Goal: Information Seeking & Learning: Check status

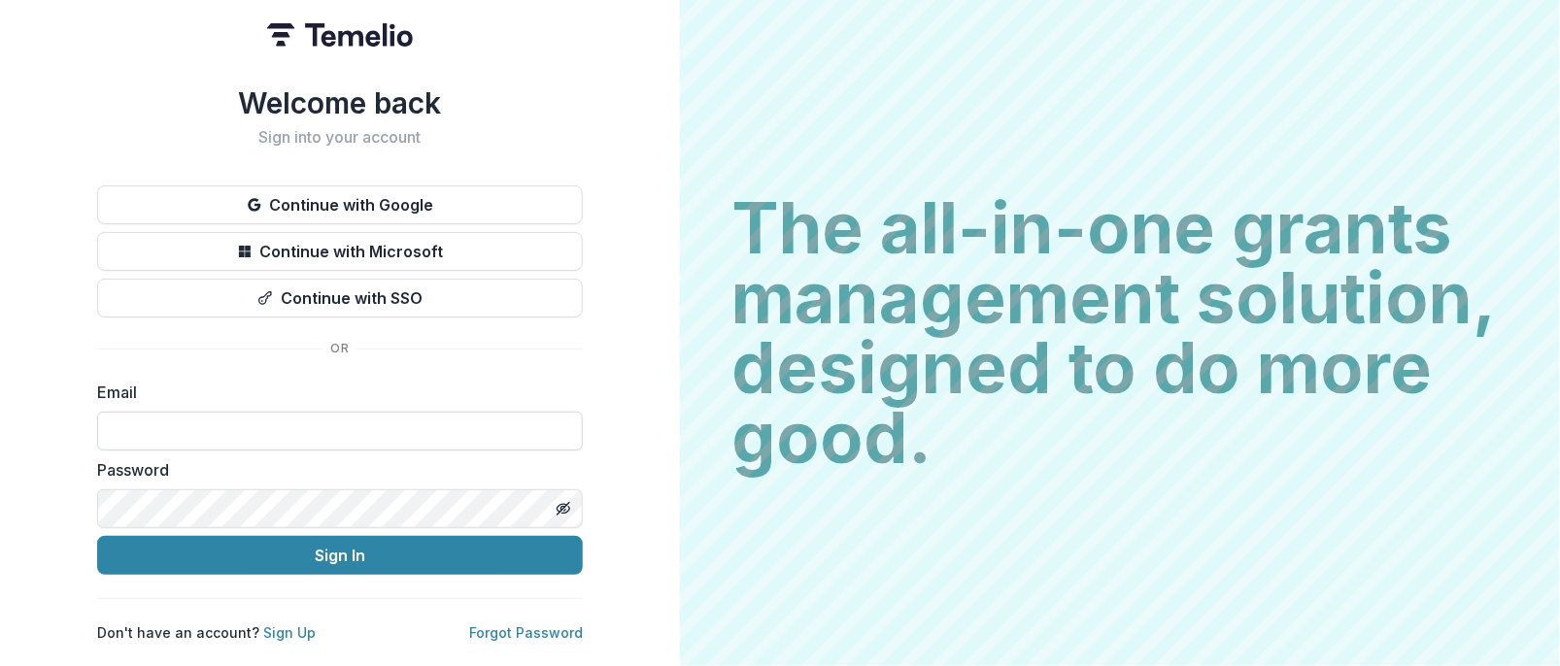
click at [235, 425] on input at bounding box center [340, 431] width 486 height 39
type input "**********"
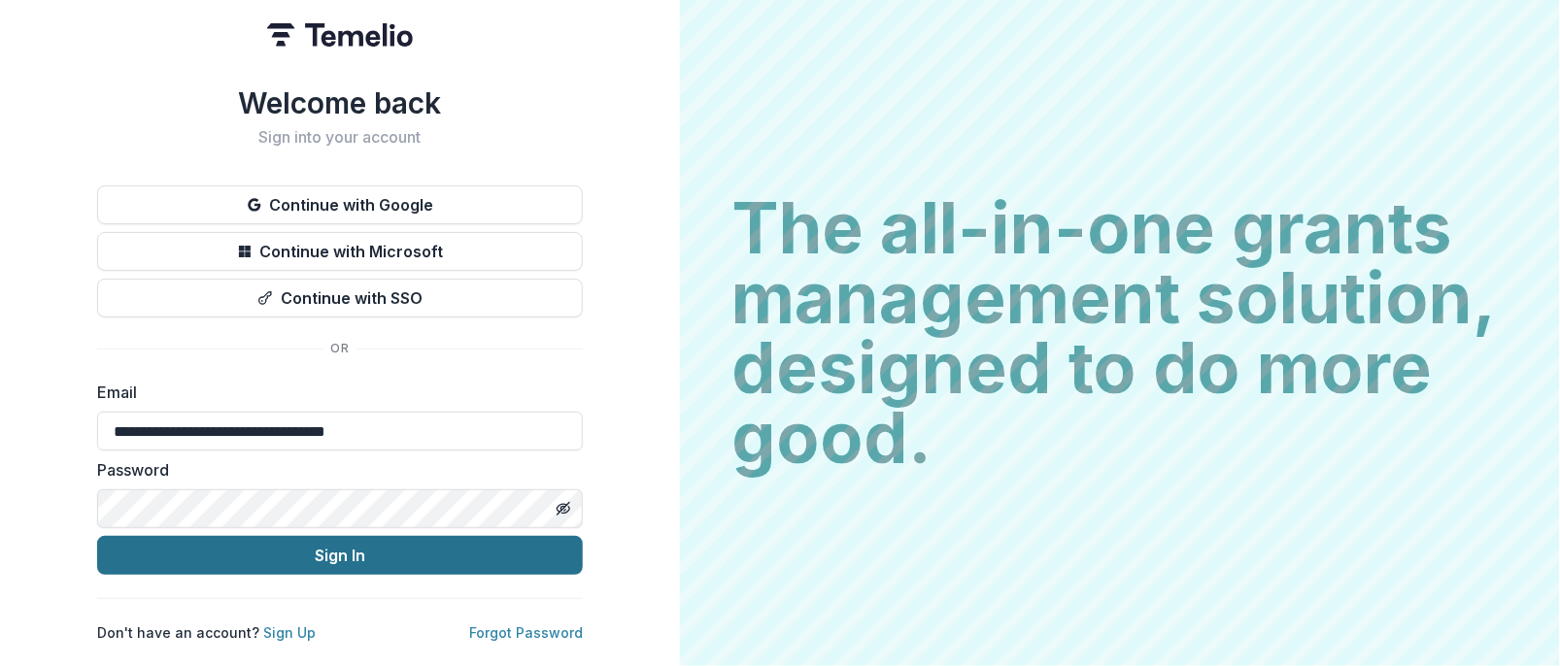
click at [307, 557] on button "Sign In" at bounding box center [340, 555] width 486 height 39
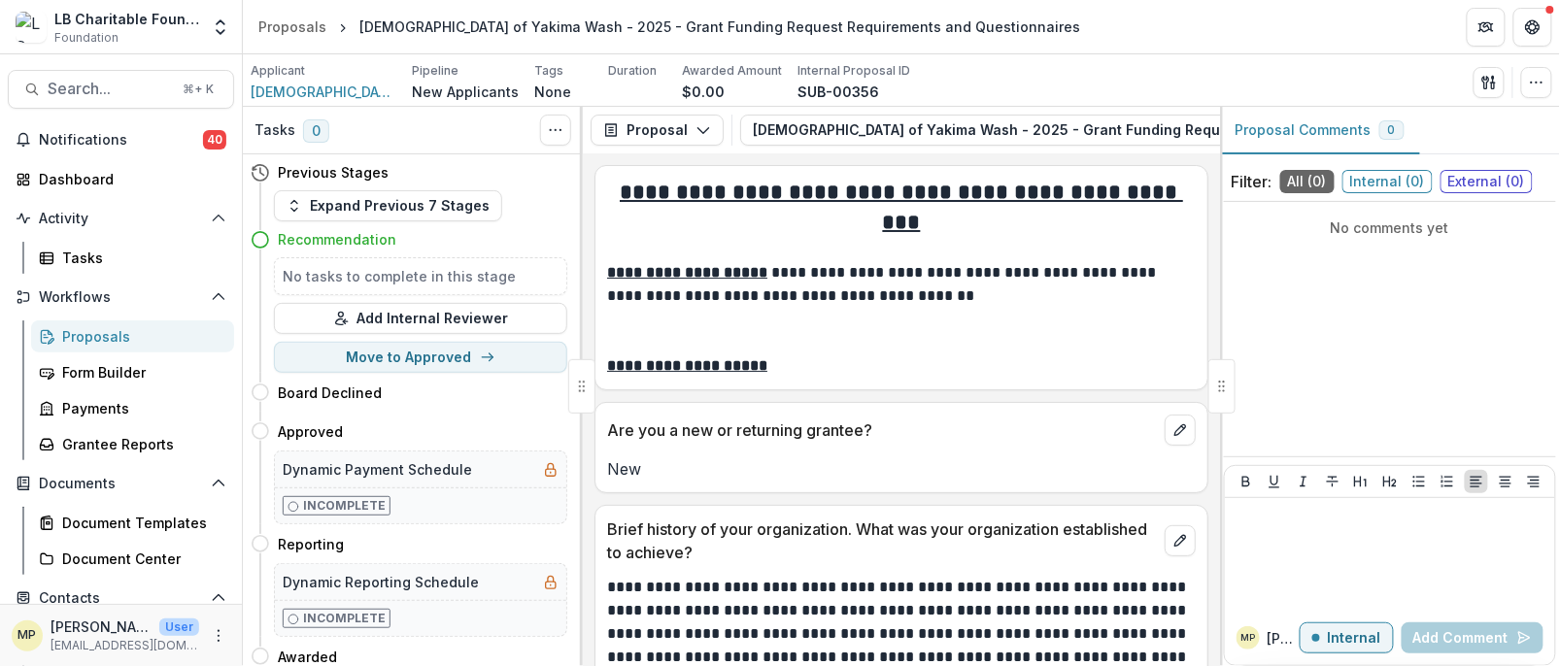
click at [99, 344] on div "Proposals" at bounding box center [140, 336] width 156 height 20
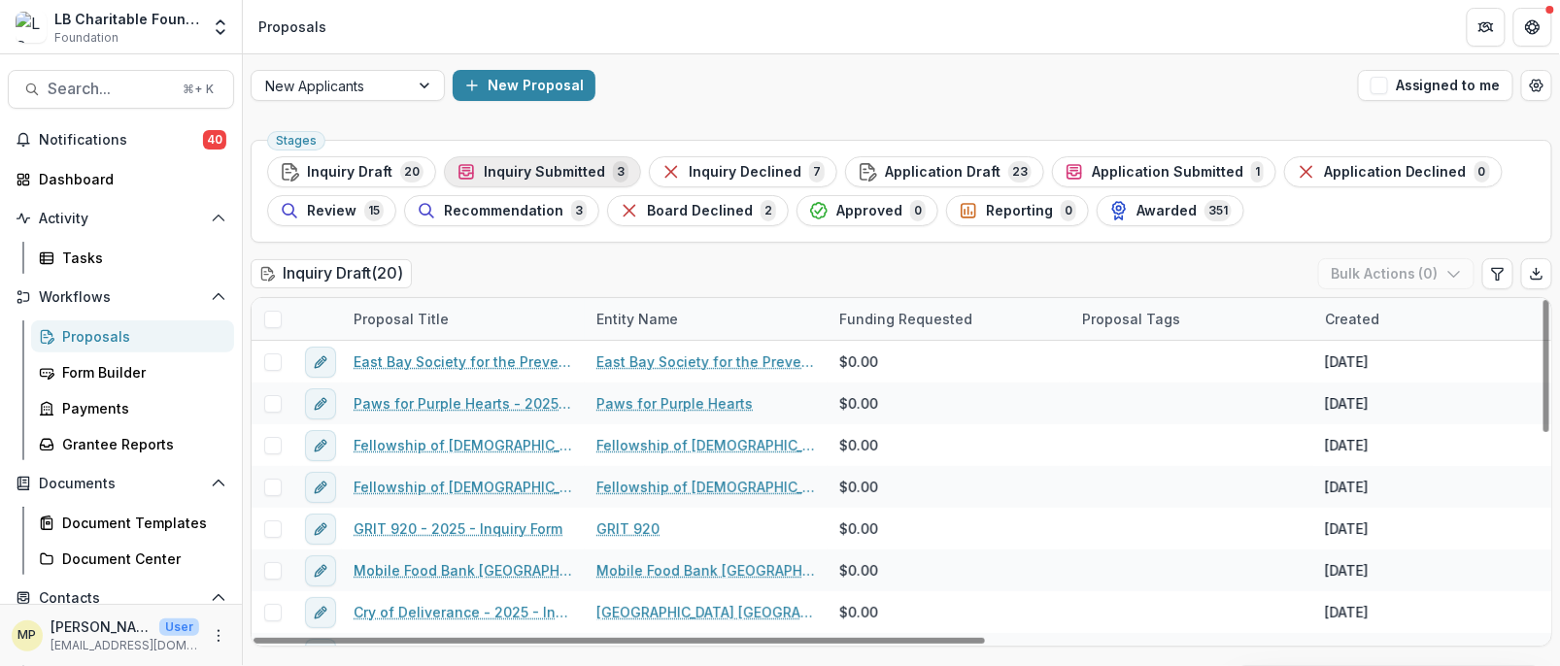
click at [575, 177] on span "Inquiry Submitted" at bounding box center [544, 172] width 121 height 17
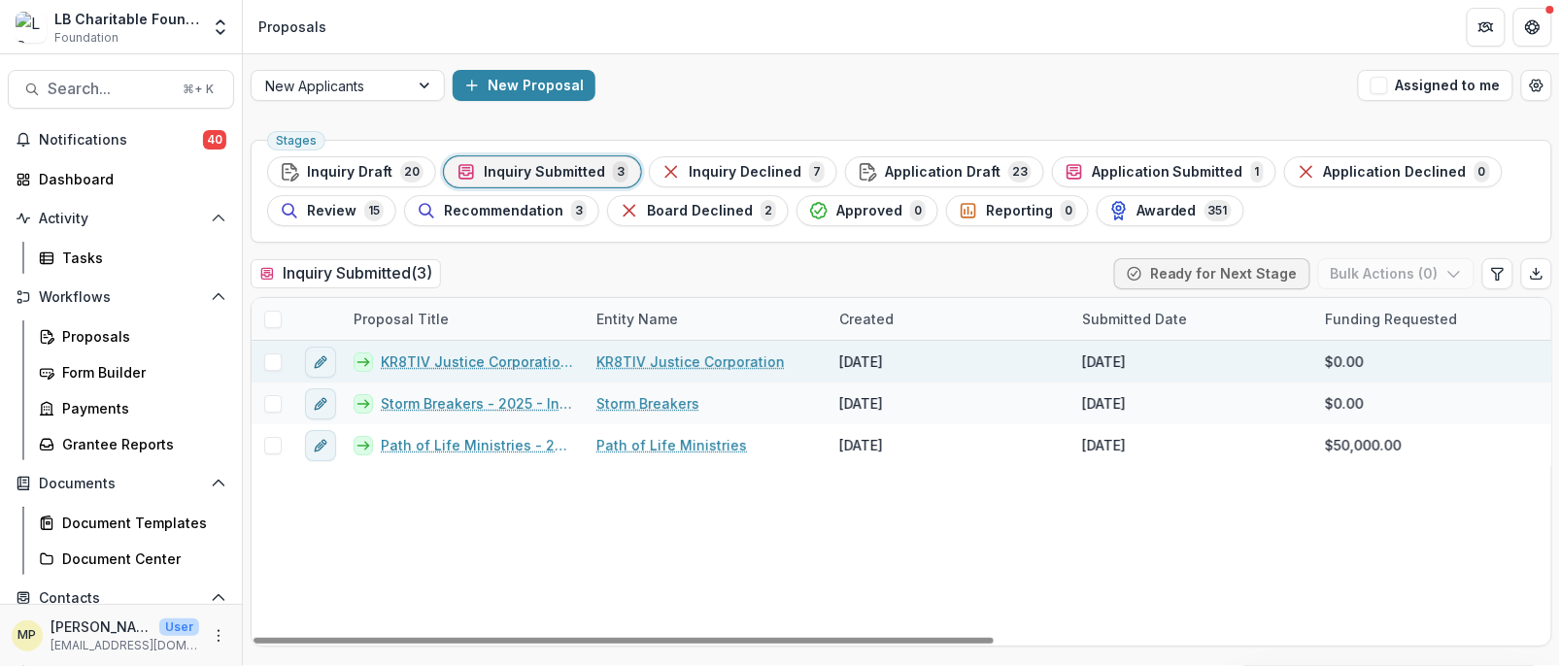
click at [490, 368] on link "KR8TIV Justice Corporation - 2025 - Inquiry Form" at bounding box center [477, 362] width 192 height 20
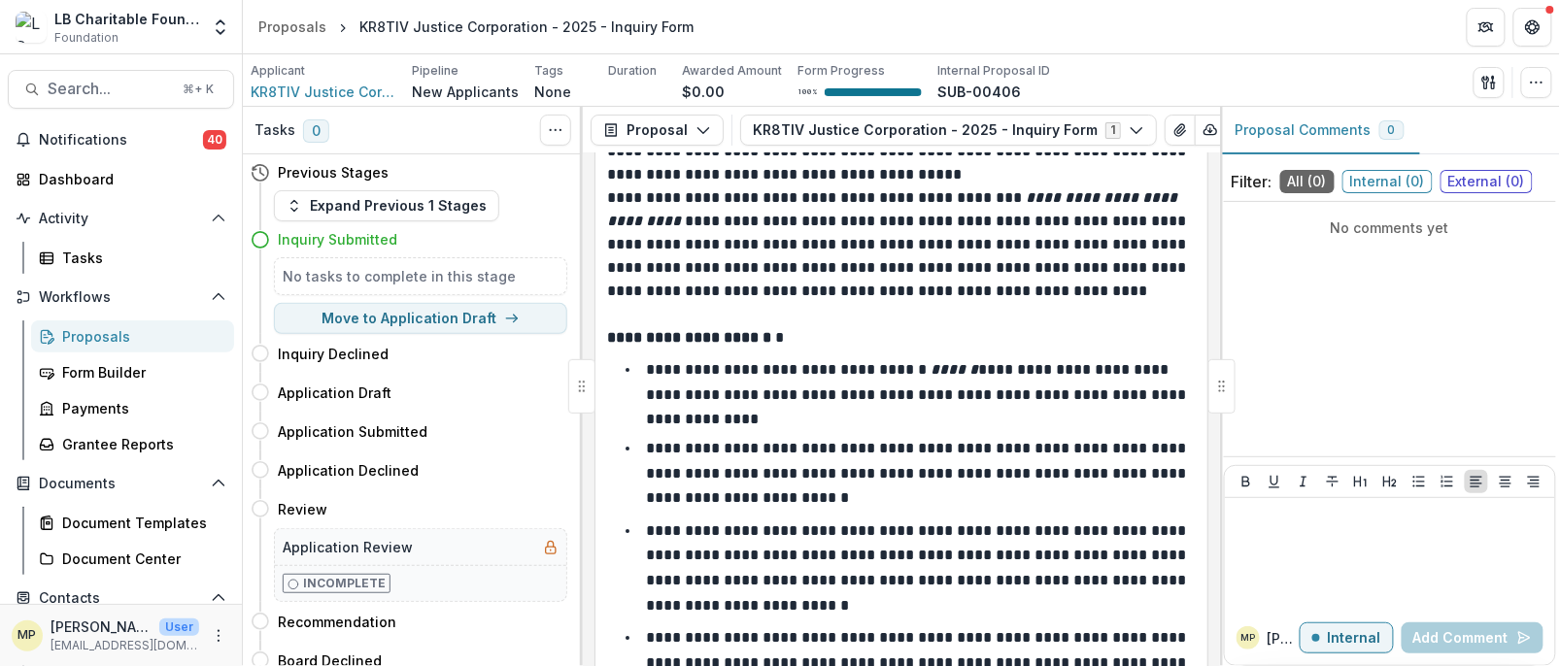
scroll to position [2145, 0]
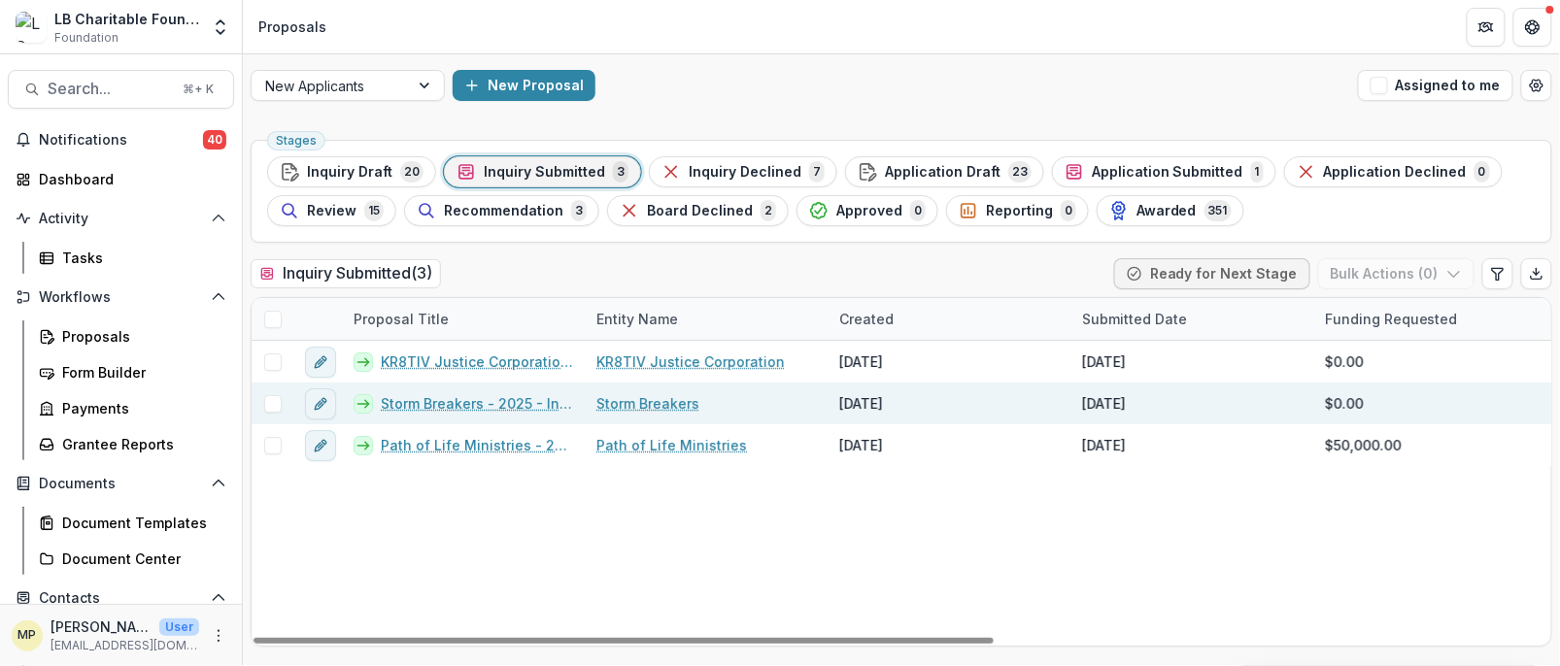
click at [474, 405] on link "Storm Breakers - 2025 - Inquiry Form" at bounding box center [477, 403] width 192 height 20
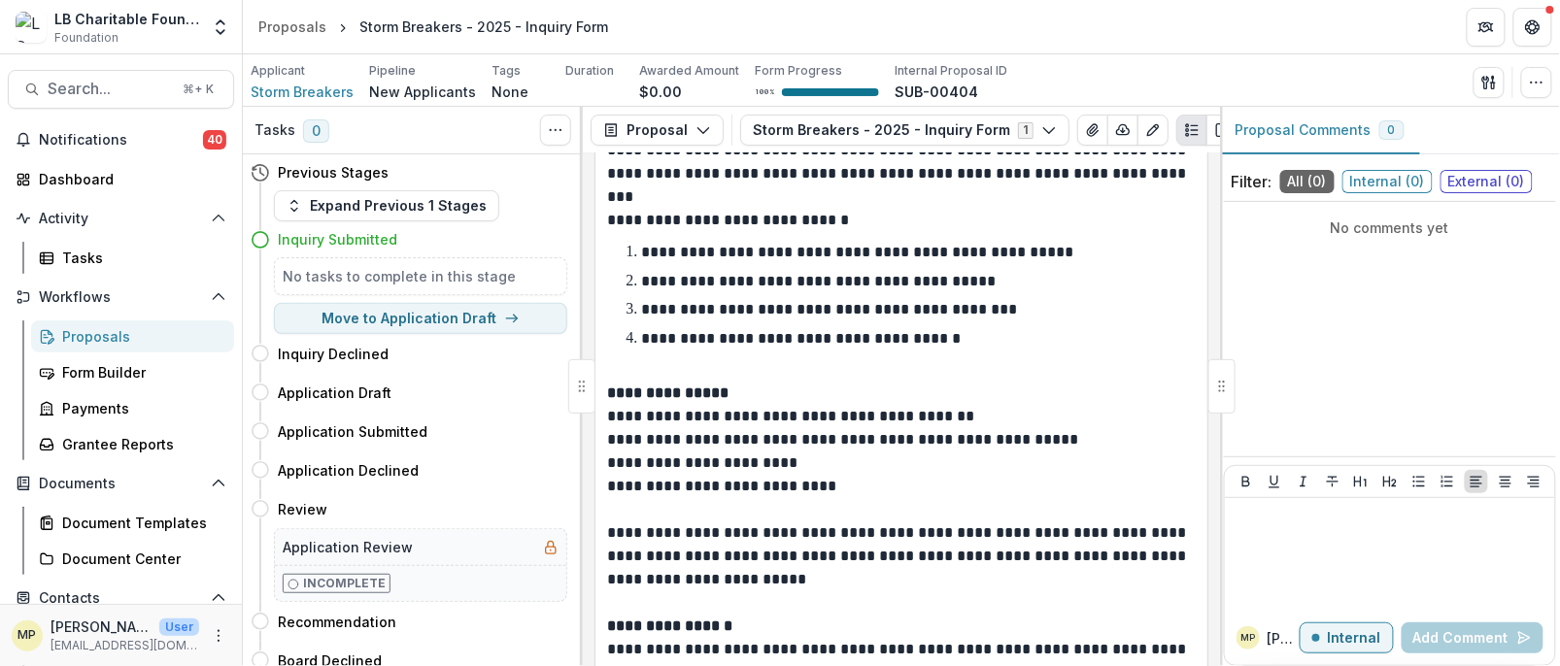
scroll to position [1472, 0]
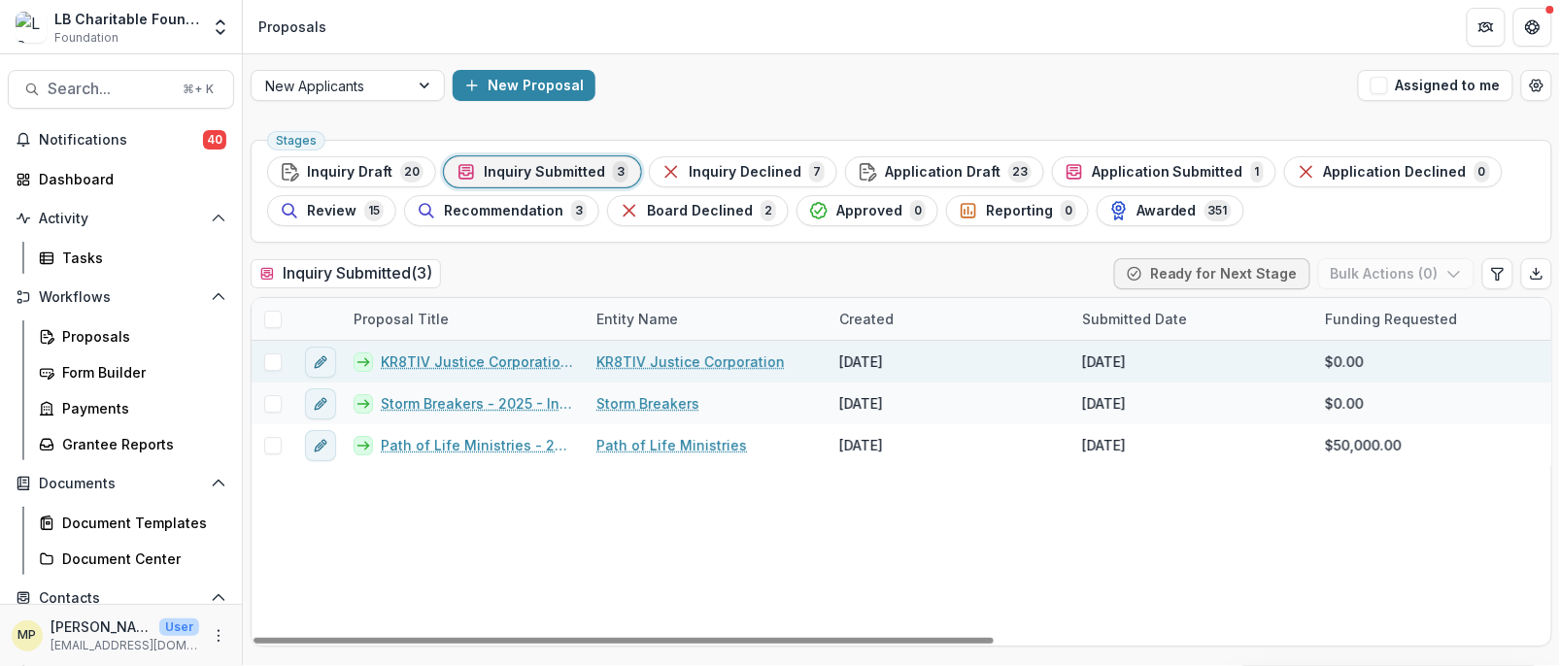
click at [506, 361] on link "KR8TIV Justice Corporation - 2025 - Inquiry Form" at bounding box center [477, 362] width 192 height 20
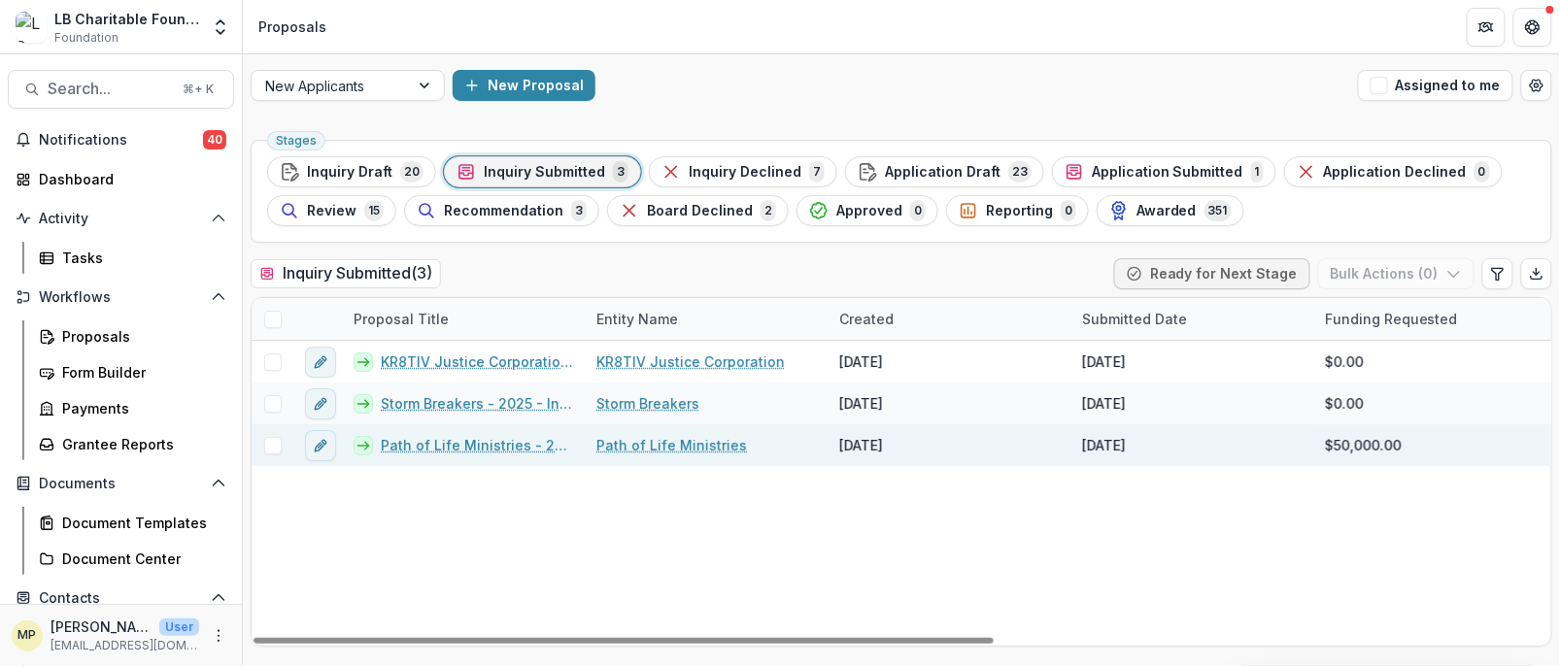
click at [503, 450] on link "Path of Life Ministries - 2025 - Grant Funding Request Requirements and Questio…" at bounding box center [477, 445] width 192 height 20
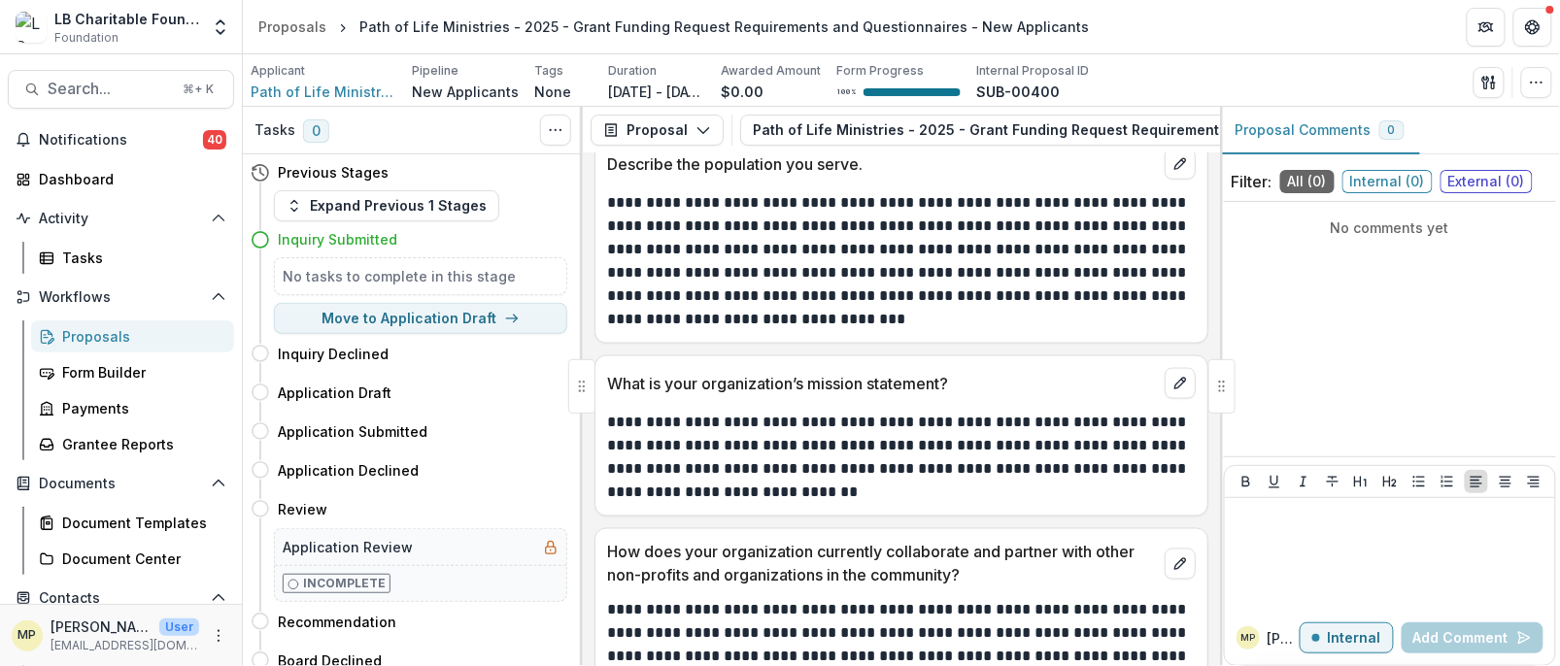
scroll to position [796, 0]
